Goal: Consume media (video, audio)

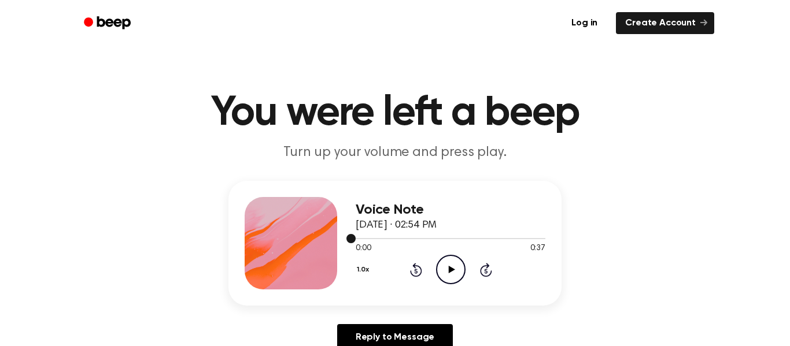
click at [352, 240] on span at bounding box center [350, 238] width 9 height 9
click at [453, 267] on icon "Play Audio" at bounding box center [450, 269] width 29 height 29
click at [407, 270] on div "1.0x Rewind 5 seconds Play Audio Skip 5 seconds" at bounding box center [451, 269] width 190 height 29
click at [416, 275] on icon "Rewind 5 seconds" at bounding box center [415, 269] width 13 height 15
click at [453, 269] on icon at bounding box center [451, 270] width 6 height 8
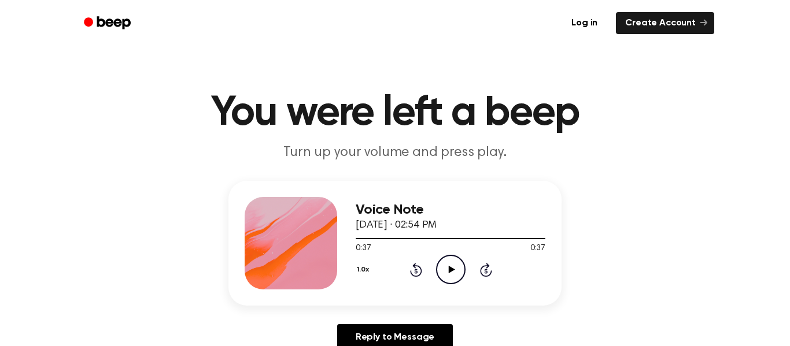
click at [410, 268] on icon "Rewind 5 seconds" at bounding box center [415, 269] width 13 height 15
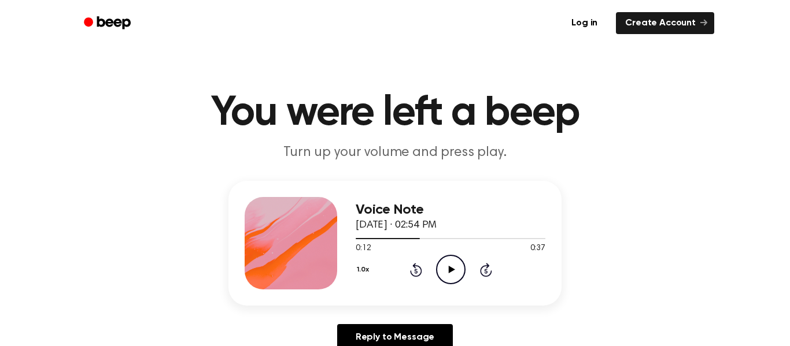
click at [410, 268] on icon "Rewind 5 seconds" at bounding box center [415, 269] width 13 height 15
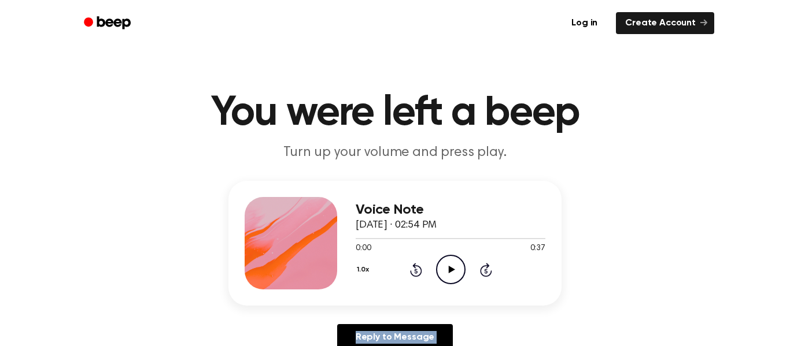
click at [445, 273] on icon "Play Audio" at bounding box center [450, 269] width 29 height 29
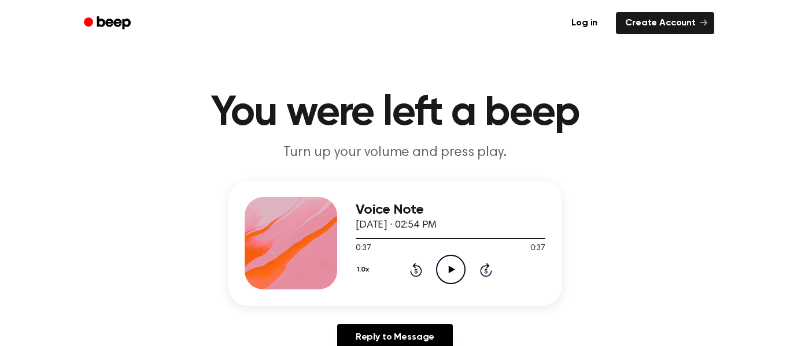
click at [445, 266] on icon "Play Audio" at bounding box center [450, 269] width 29 height 29
